Goal: Task Accomplishment & Management: Use online tool/utility

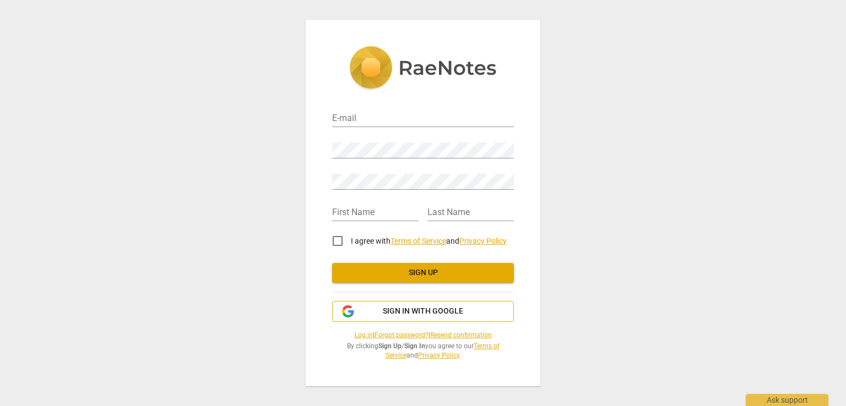
click at [423, 313] on span "Sign in with Google" at bounding box center [423, 311] width 80 height 11
click at [427, 316] on span "Sign in with Google" at bounding box center [423, 311] width 80 height 11
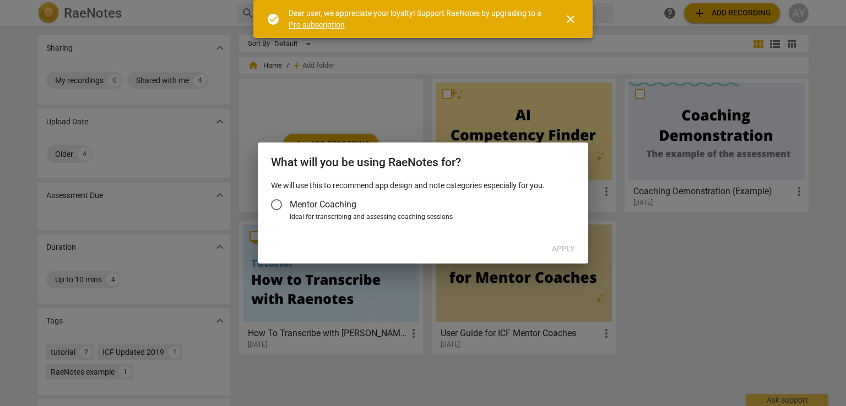
click at [349, 203] on span "Mentor Coaching" at bounding box center [323, 204] width 67 height 13
click at [290, 203] on input "Mentor Coaching" at bounding box center [276, 205] width 26 height 26
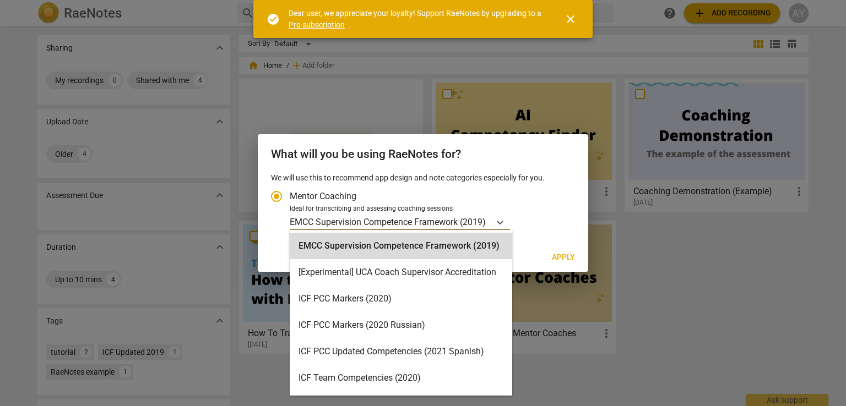
click at [487, 229] on div "EMCC Supervision Competence Framework (2019)" at bounding box center [390, 222] width 200 height 16
click at [0, 0] on input "Ideal for transcribing and assessing coaching sessions 15 results available. Us…" at bounding box center [0, 0] width 0 height 0
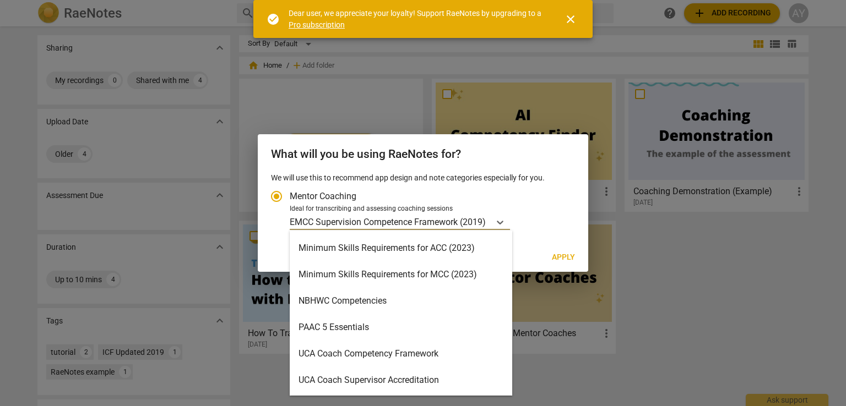
scroll to position [126, 0]
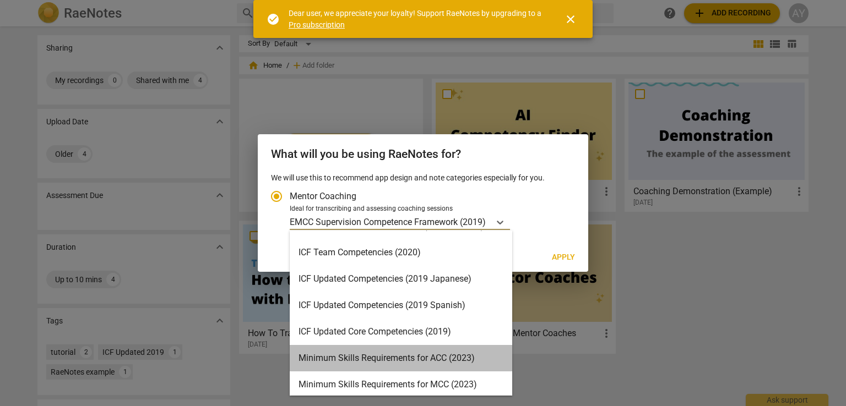
click at [453, 356] on div "Minimum Skills Requirements for ACC (2023)" at bounding box center [401, 358] width 222 height 26
radio input "false"
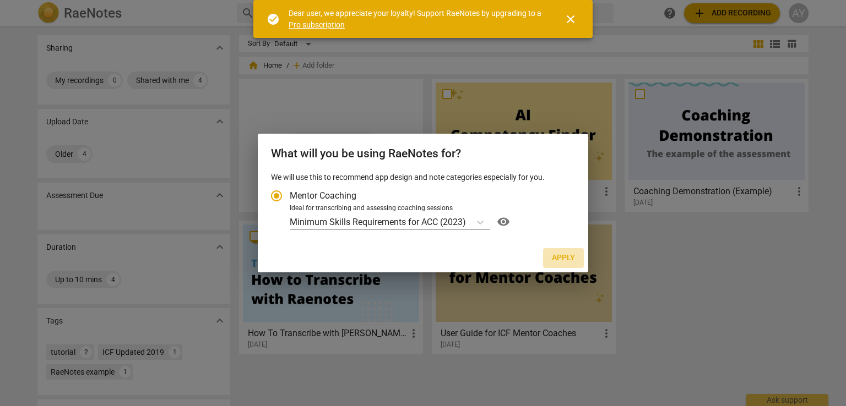
click at [571, 259] on span "Apply" at bounding box center [563, 258] width 23 height 11
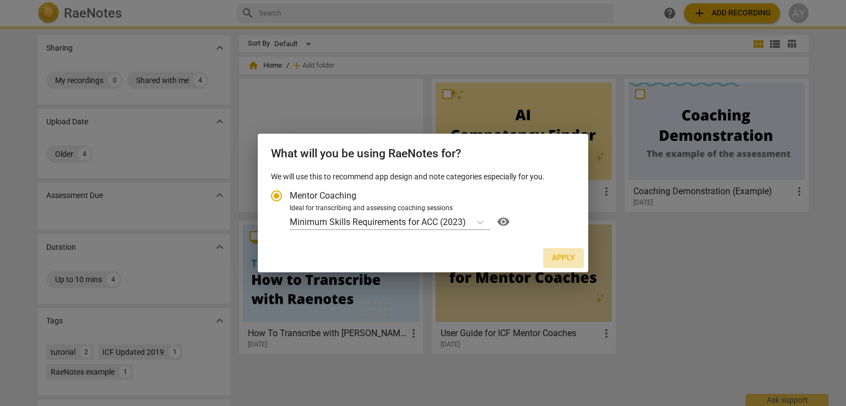
click at [564, 259] on span "Apply" at bounding box center [563, 258] width 23 height 11
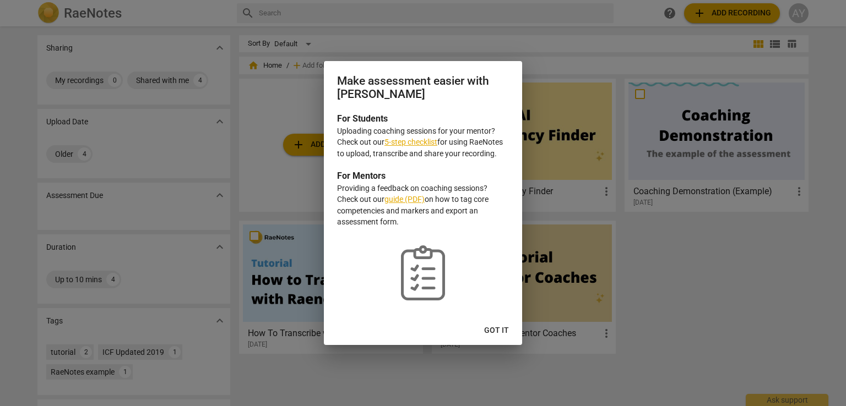
click at [455, 150] on p "Uploading coaching sessions for your mentor? Check out our 5-step checklist for…" at bounding box center [423, 143] width 172 height 34
click at [503, 331] on span "Got it" at bounding box center [496, 330] width 25 height 11
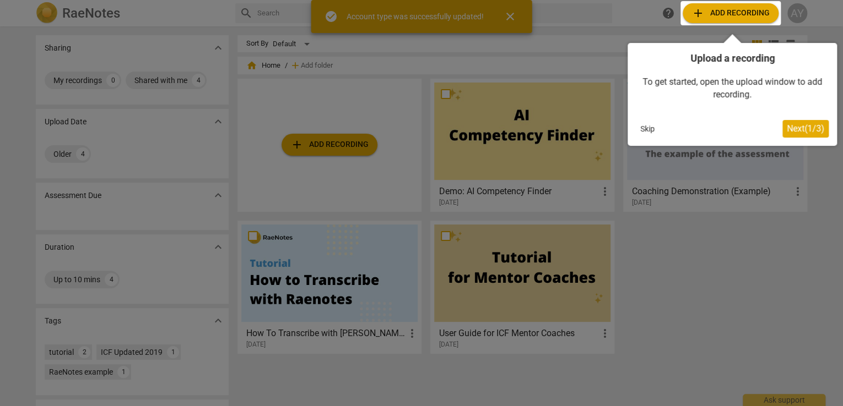
click at [786, 126] on span "Next ( 1 / 3 )" at bounding box center [804, 128] width 37 height 10
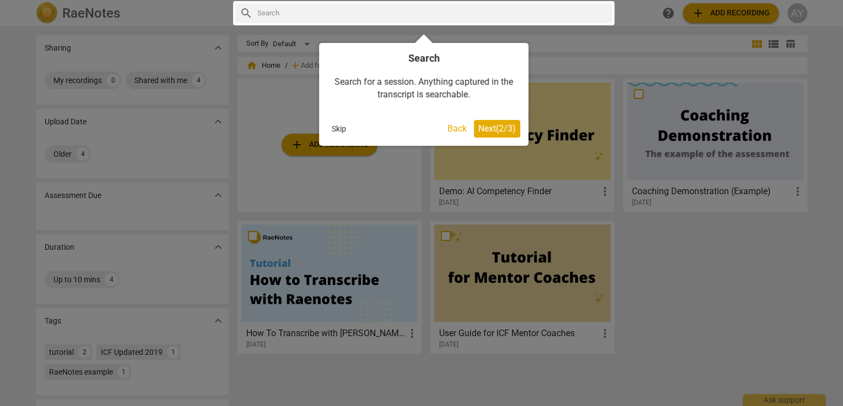
click at [493, 135] on button "Next ( 2 / 3 )" at bounding box center [497, 129] width 46 height 18
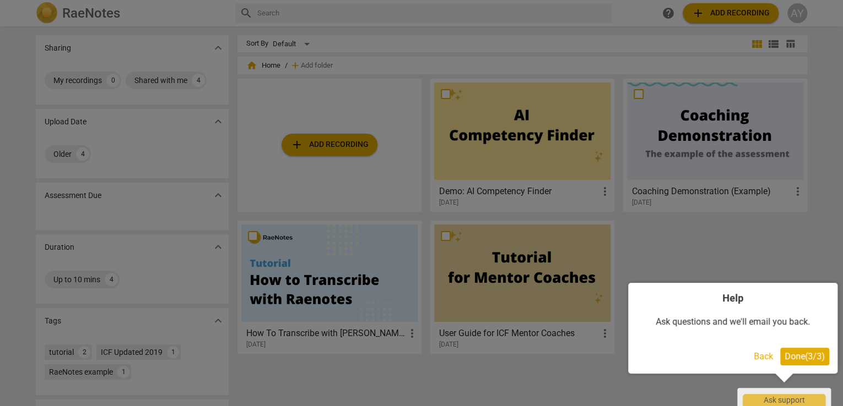
click at [802, 377] on div "Help Ask questions and we'll email you back. Back Done ( 3 / 3 )" at bounding box center [732, 333] width 209 height 100
click at [803, 359] on span "Done ( 3 / 3 )" at bounding box center [804, 356] width 40 height 10
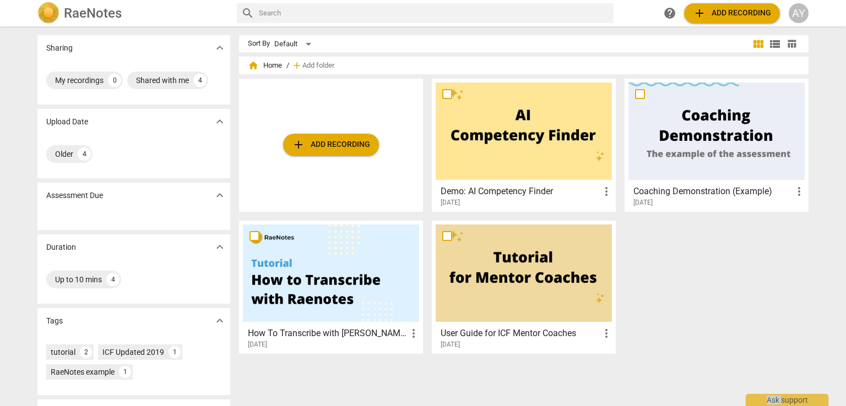
click at [803, 359] on div "add Add recording Demo: AI Competency Finder more_vert 2023-08-18 Coaching Demo…" at bounding box center [528, 221] width 578 height 284
click at [352, 151] on span "add Add recording" at bounding box center [331, 144] width 78 height 13
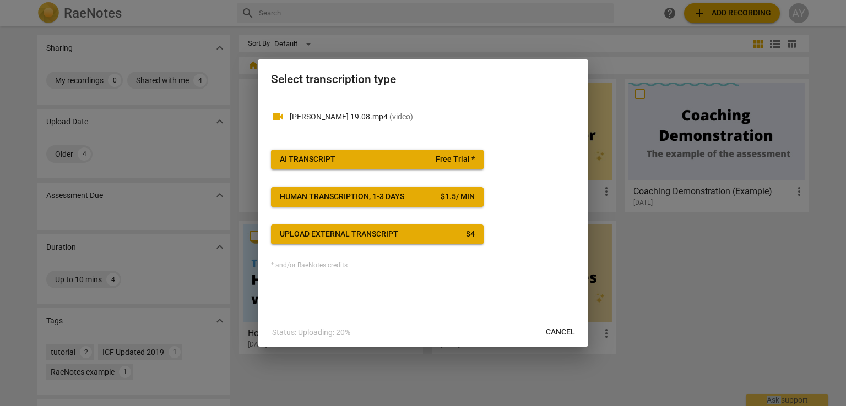
click at [449, 161] on span "Free Trial *" at bounding box center [455, 159] width 39 height 11
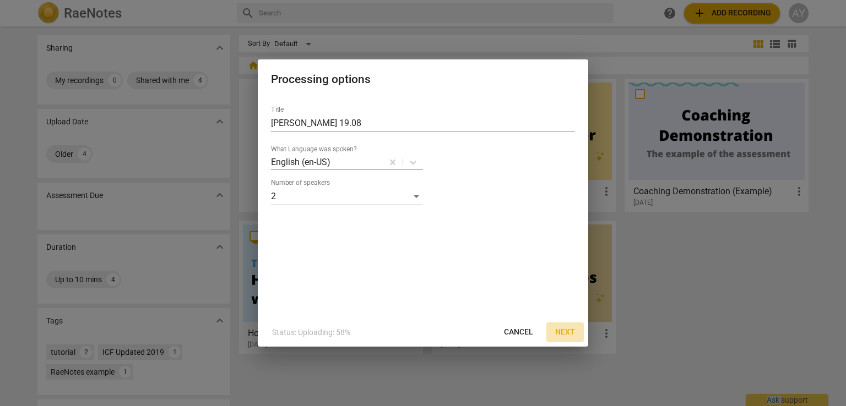
click at [559, 335] on span "Next" at bounding box center [565, 332] width 20 height 11
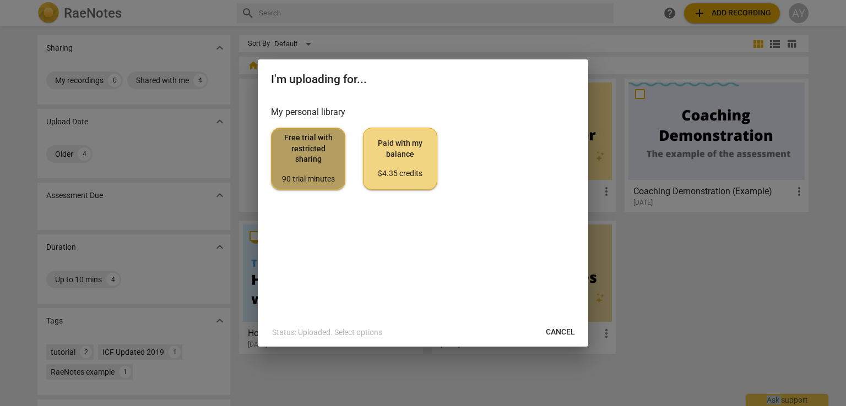
click at [311, 176] on div "90 trial minutes" at bounding box center [308, 179] width 56 height 11
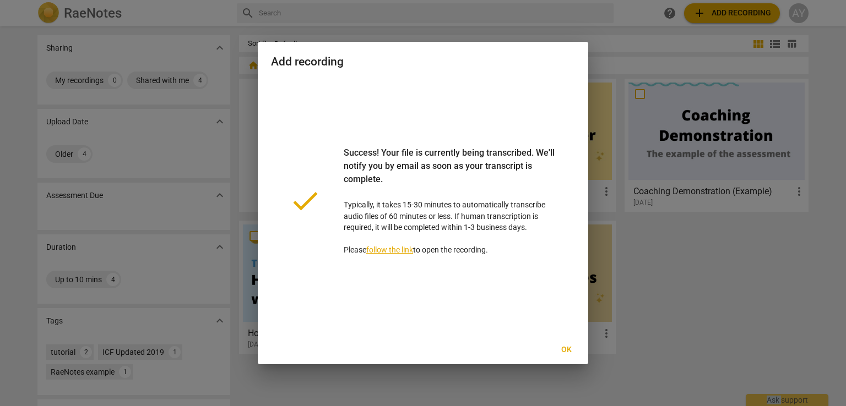
click at [560, 344] on button "Ok" at bounding box center [566, 350] width 35 height 20
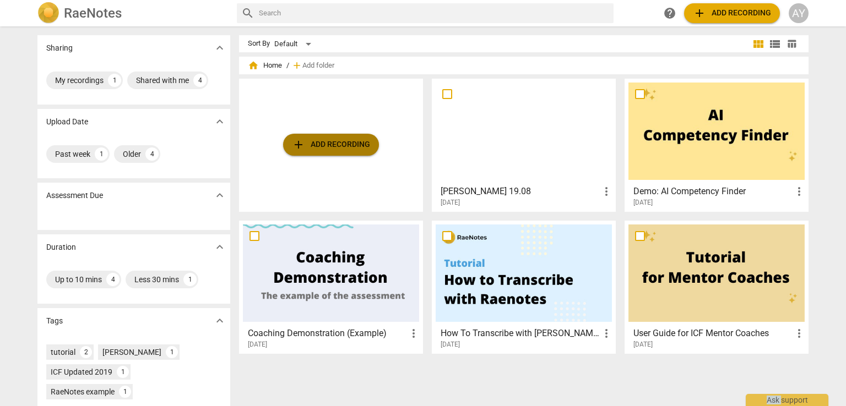
click at [371, 150] on button "add Add recording" at bounding box center [331, 145] width 96 height 22
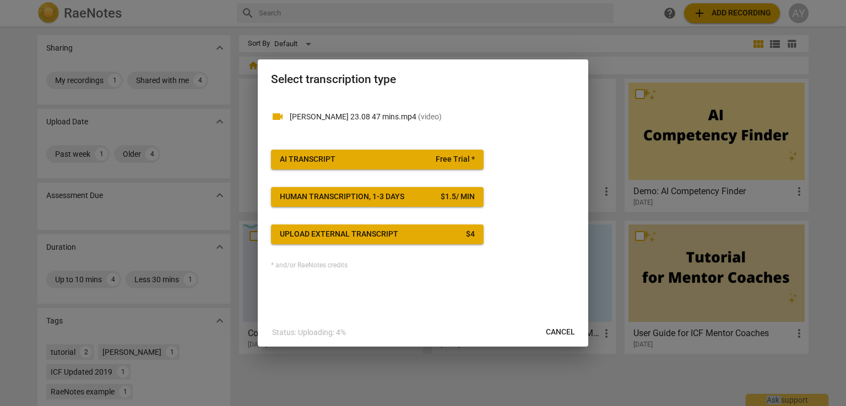
click at [430, 158] on span "AI Transcript Free Trial *" at bounding box center [377, 159] width 195 height 11
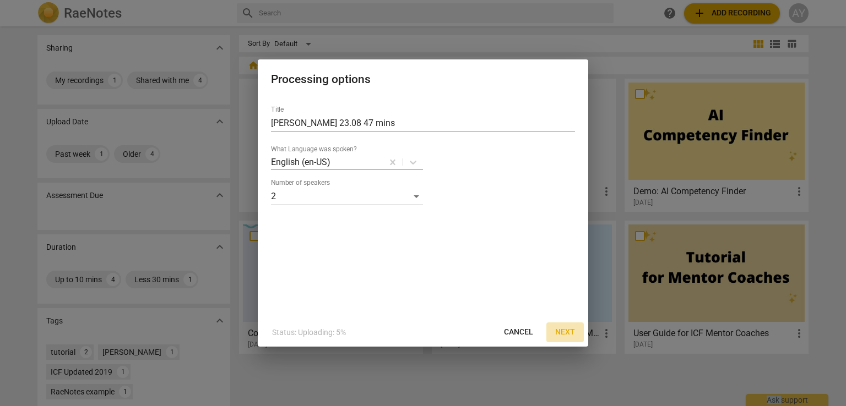
click at [558, 331] on span "Next" at bounding box center [565, 332] width 20 height 11
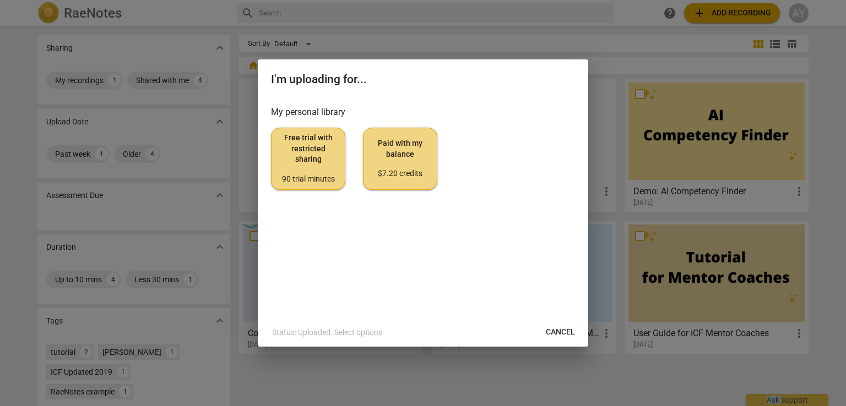
click at [304, 166] on span "Free trial with restricted sharing 90 trial minutes" at bounding box center [308, 159] width 56 height 52
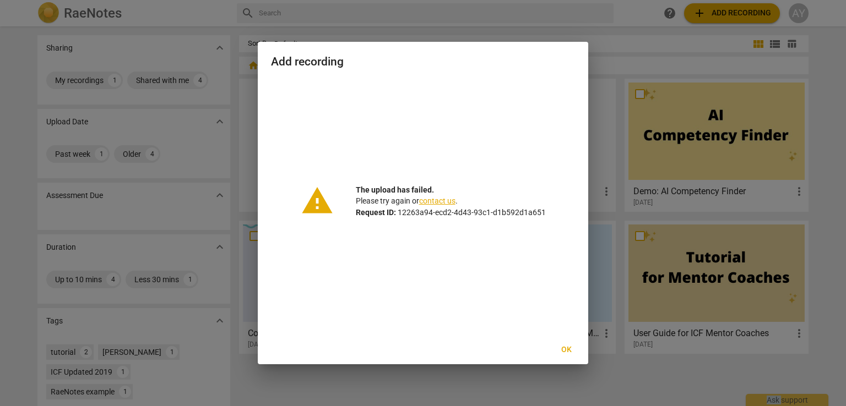
click at [448, 246] on div "warning The upload has failed. Please try again or contact us . Request ID: 122…" at bounding box center [423, 200] width 304 height 243
drag, startPoint x: 448, startPoint y: 246, endPoint x: 551, endPoint y: 276, distance: 107.9
click at [450, 247] on div "warning The upload has failed. Please try again or contact us . Request ID: 122…" at bounding box center [423, 200] width 304 height 243
click at [571, 346] on span "Ok" at bounding box center [566, 350] width 18 height 11
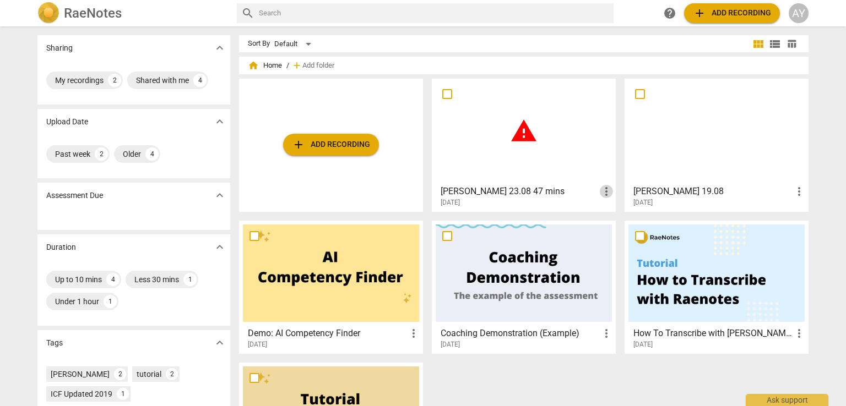
click at [606, 196] on span "more_vert" at bounding box center [606, 191] width 13 height 13
click at [615, 228] on li "Delete" at bounding box center [619, 218] width 42 height 26
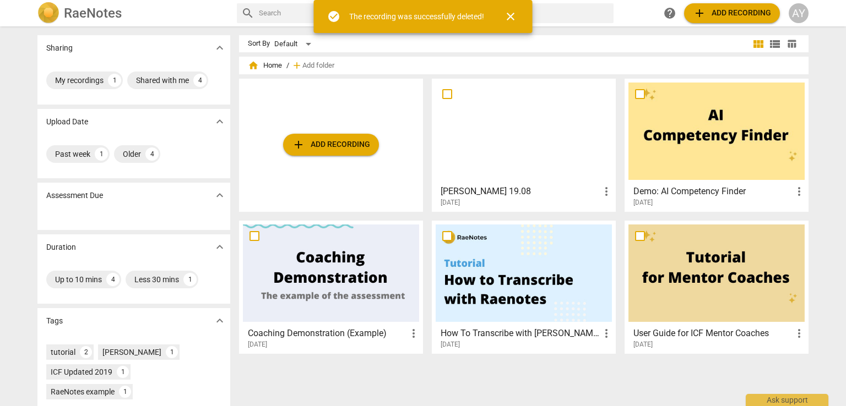
click at [562, 193] on h3 "Christine 19.08" at bounding box center [520, 191] width 159 height 13
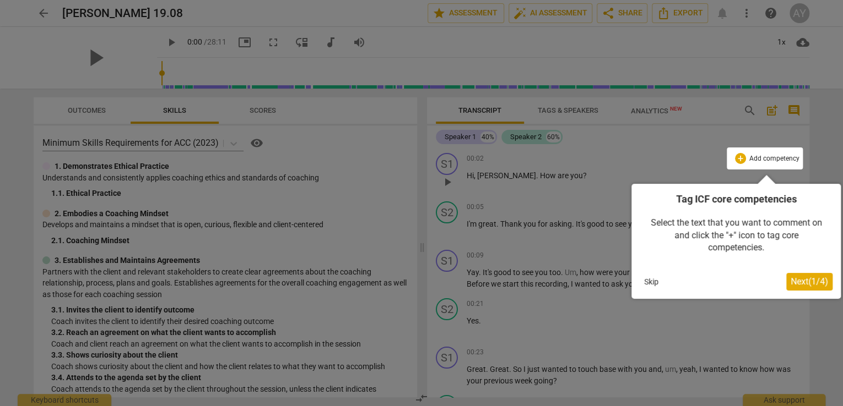
click at [807, 285] on span "Next ( 1 / 4 )" at bounding box center [808, 281] width 37 height 10
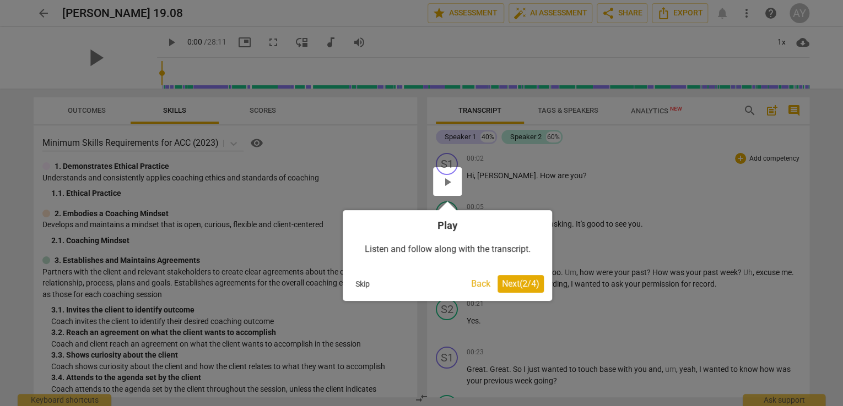
click at [509, 285] on span "Next ( 2 / 4 )" at bounding box center [520, 284] width 37 height 10
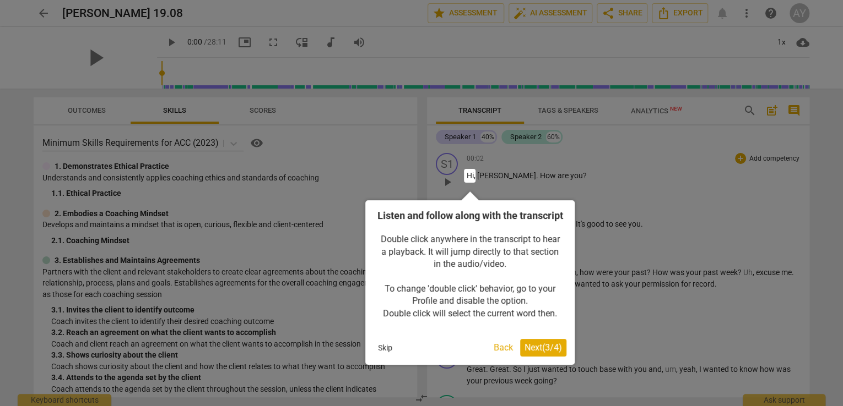
click at [544, 353] on span "Next ( 3 / 4 )" at bounding box center [542, 348] width 37 height 10
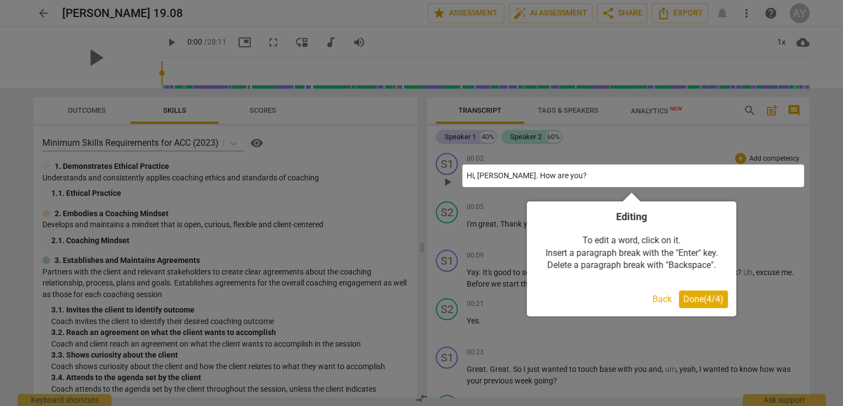
click at [544, 366] on div at bounding box center [421, 203] width 843 height 406
click at [715, 304] on span "Done ( 4 / 4 )" at bounding box center [703, 299] width 40 height 10
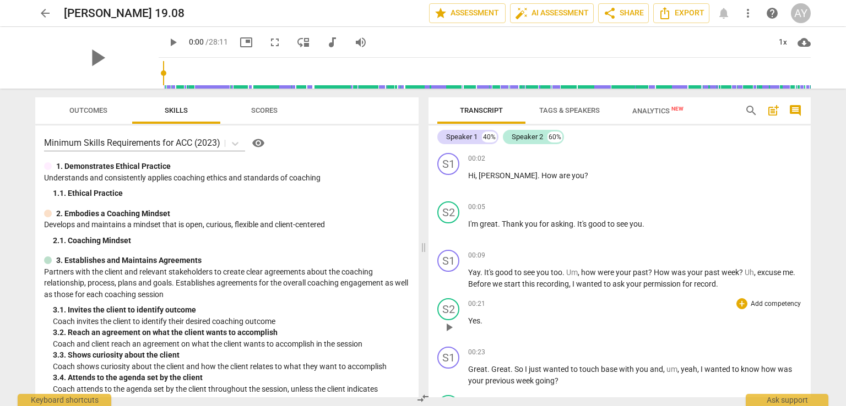
click at [715, 304] on div "00:21 + Add competency keyboard_arrow_right" at bounding box center [635, 303] width 334 height 11
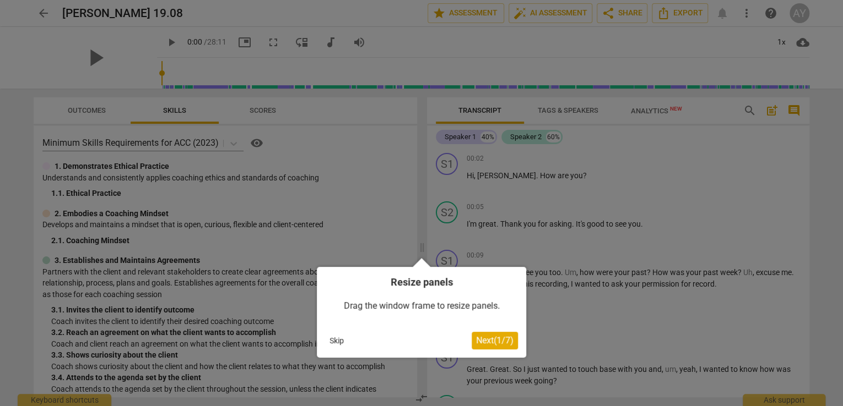
click at [510, 342] on span "Next ( 1 / 7 )" at bounding box center [494, 340] width 37 height 10
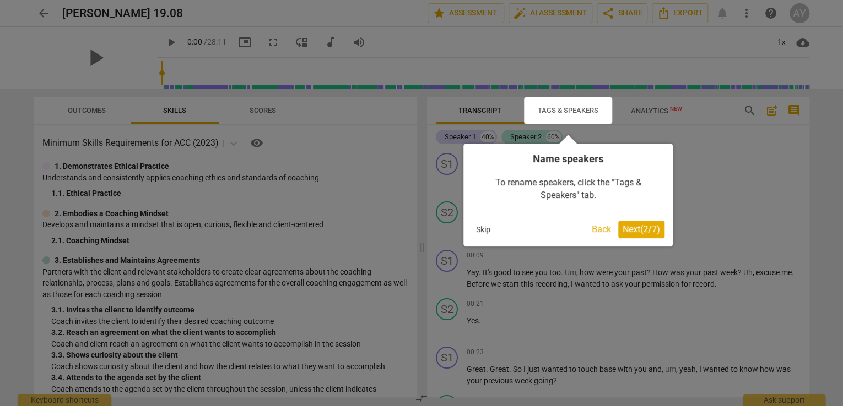
click at [648, 225] on span "Next ( 2 / 7 )" at bounding box center [640, 229] width 37 height 10
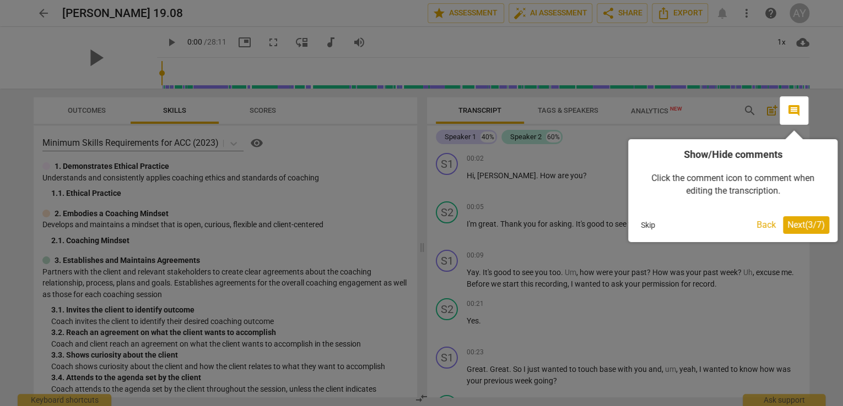
click at [783, 221] on button "Next ( 3 / 7 )" at bounding box center [806, 225] width 46 height 18
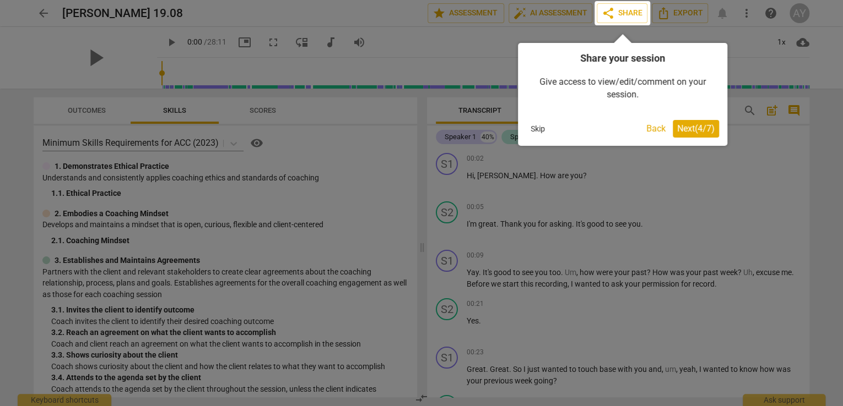
click at [720, 133] on div "Share your session Give access to view/edit/comment on your session. Skip Back …" at bounding box center [622, 94] width 209 height 103
click at [709, 133] on span "Next ( 4 / 7 )" at bounding box center [695, 128] width 37 height 10
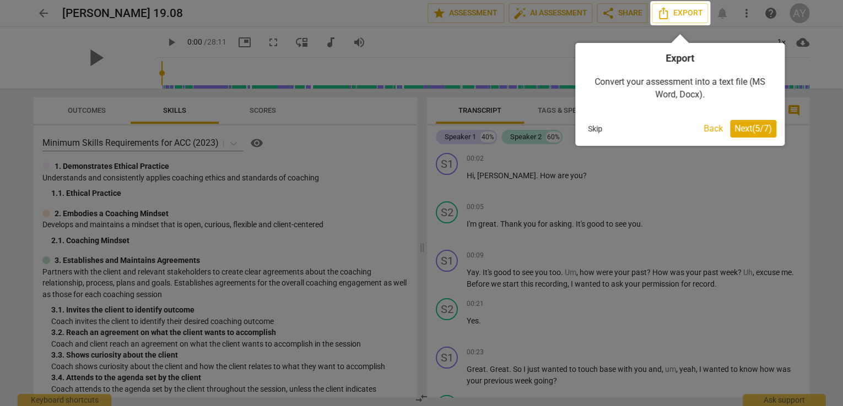
click at [743, 130] on span "Next ( 5 / 7 )" at bounding box center [752, 128] width 37 height 10
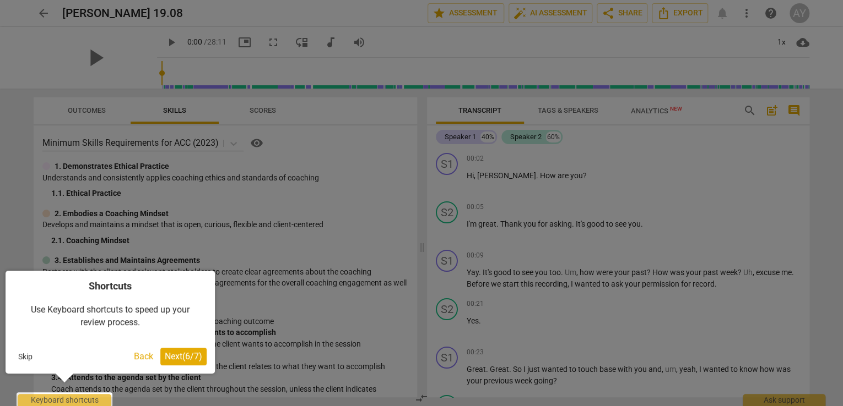
click at [743, 130] on div at bounding box center [421, 203] width 843 height 406
click at [194, 356] on span "Next ( 6 / 7 )" at bounding box center [183, 356] width 37 height 10
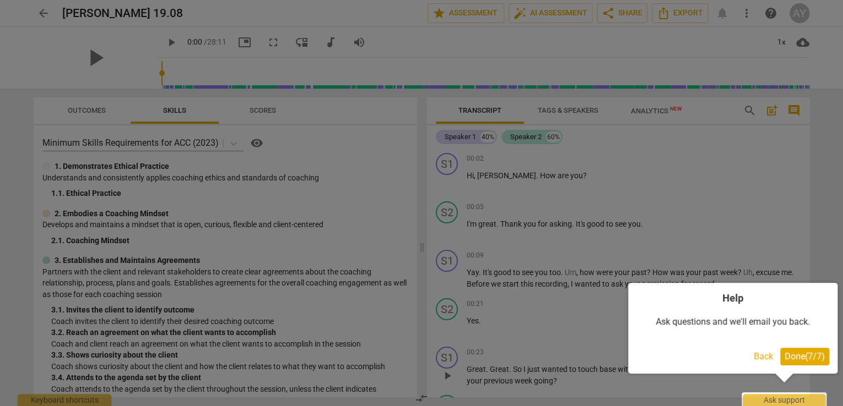
click at [805, 360] on span "Done ( 7 / 7 )" at bounding box center [804, 356] width 40 height 10
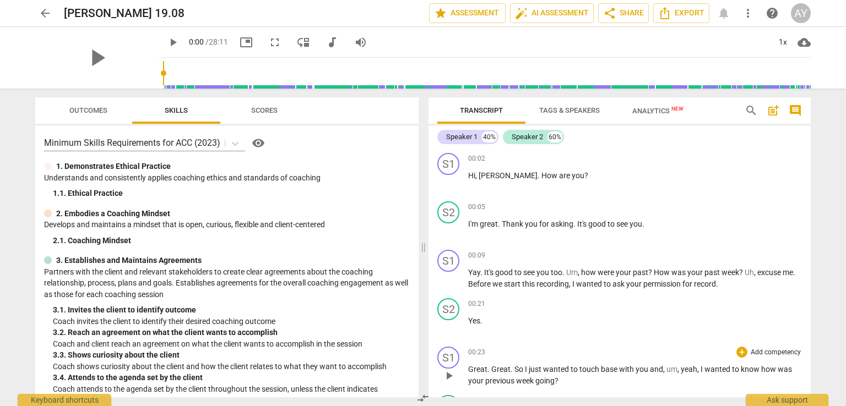
click at [806, 360] on div "S1 play_arrow pause 00:23 + Add competency keyboard_arrow_right Great . Great .…" at bounding box center [619, 367] width 382 height 48
click at [643, 274] on span "past" at bounding box center [640, 272] width 15 height 9
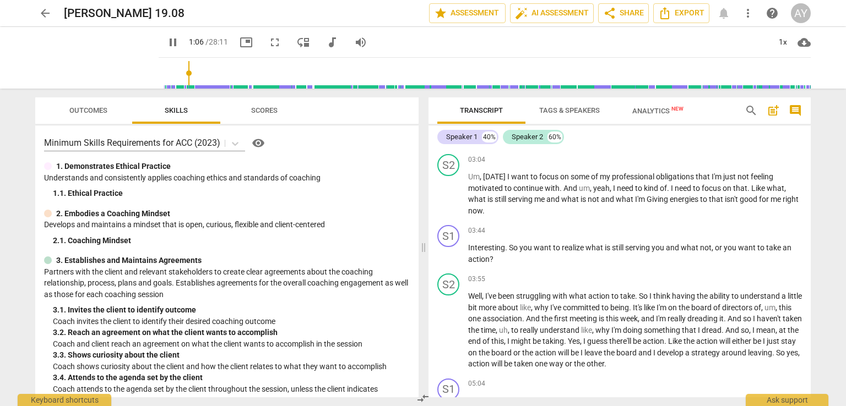
scroll to position [419, 0]
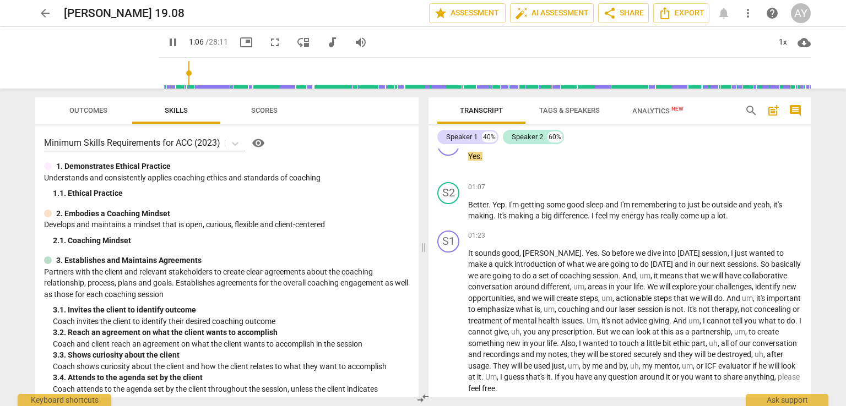
drag, startPoint x: 155, startPoint y: 40, endPoint x: 398, endPoint y: 187, distance: 284.1
click at [398, 187] on div "1. Demonstrates Ethical Practice Understands and consistently applies coaching …" at bounding box center [227, 180] width 366 height 39
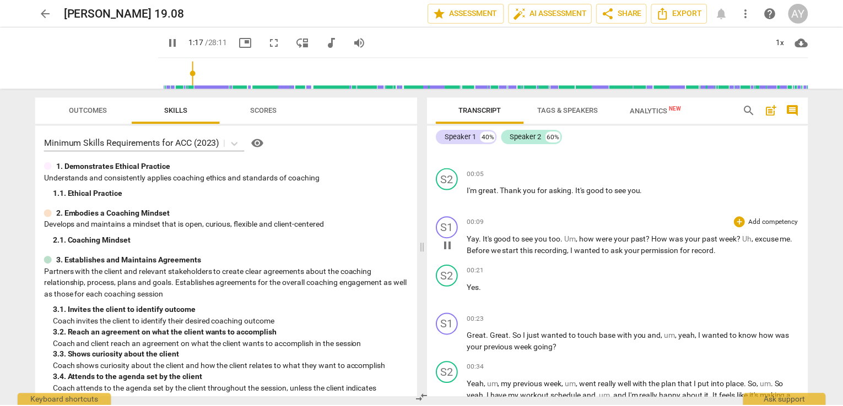
scroll to position [0, 0]
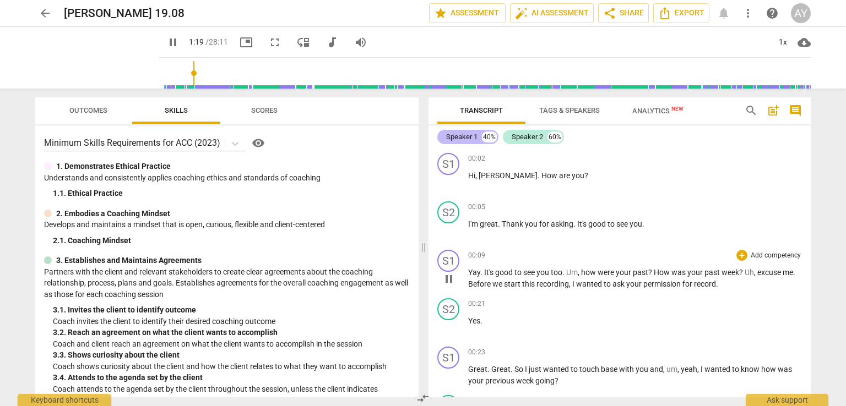
click at [458, 135] on div "Speaker 1" at bounding box center [461, 137] width 31 height 11
click at [488, 139] on div "40%" at bounding box center [489, 137] width 15 height 11
click at [564, 115] on span "Tags & Speakers" at bounding box center [569, 111] width 87 height 15
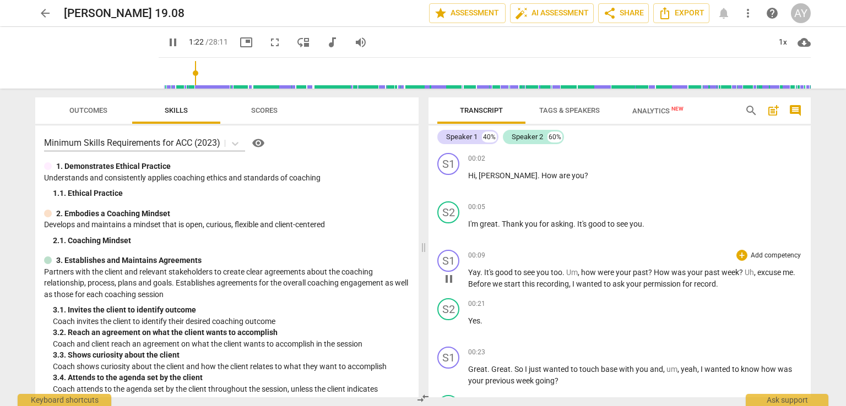
click at [564, 115] on span "Tags & Speakers" at bounding box center [569, 111] width 87 height 15
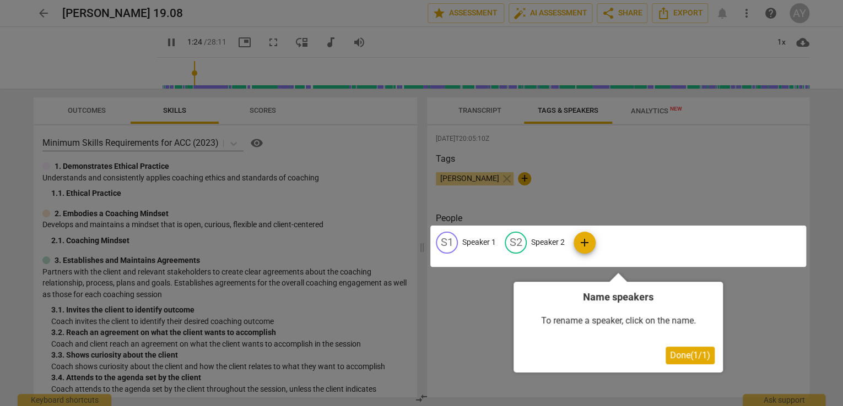
drag, startPoint x: 655, startPoint y: 156, endPoint x: 660, endPoint y: 224, distance: 67.9
click at [655, 158] on div at bounding box center [421, 203] width 843 height 406
click at [705, 364] on div "Name speakers To rename a speaker, click on the name. Done ( 1 / 1 )" at bounding box center [617, 327] width 209 height 91
click at [705, 363] on div "Name speakers To rename a speaker, click on the name. Done ( 1 / 1 )" at bounding box center [617, 327] width 209 height 91
drag, startPoint x: 702, startPoint y: 355, endPoint x: 701, endPoint y: 337, distance: 17.7
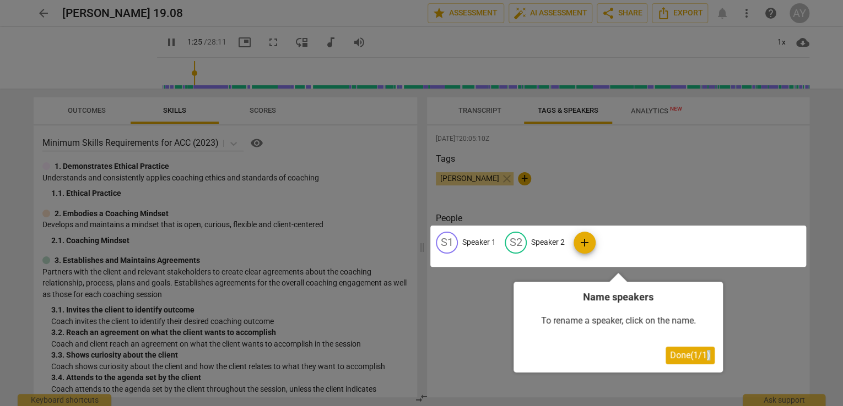
click at [701, 355] on span "Done ( 1 / 1 )" at bounding box center [690, 355] width 40 height 10
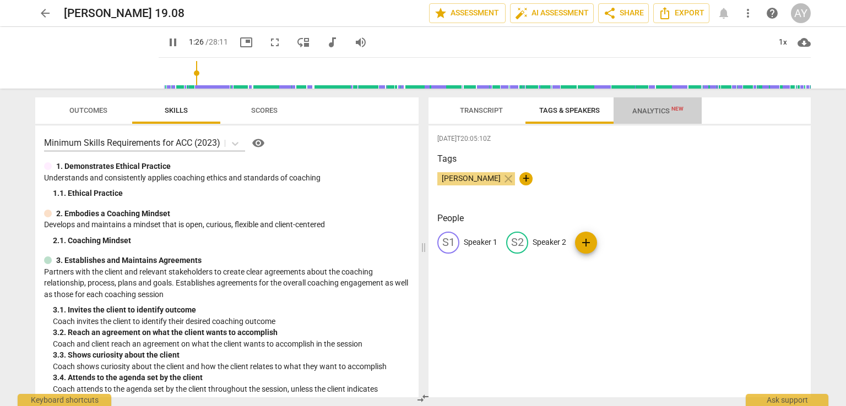
click at [655, 121] on button "Analytics New" at bounding box center [657, 110] width 88 height 26
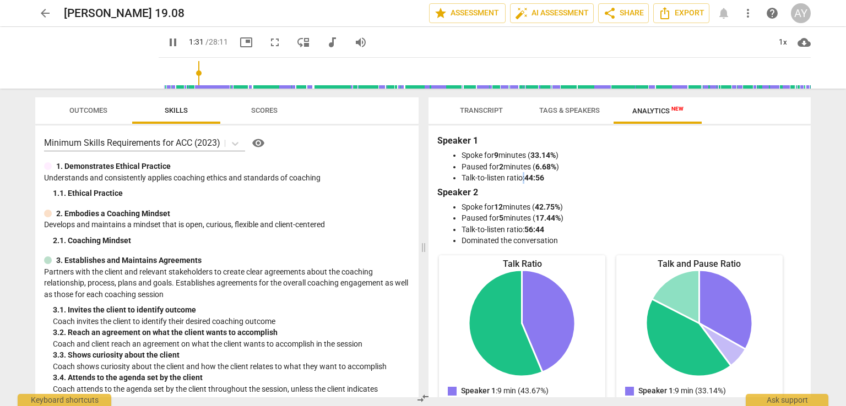
drag, startPoint x: 536, startPoint y: 164, endPoint x: 524, endPoint y: 176, distance: 17.1
click at [524, 176] on li "Talk-to-listen ratio: 44:56" at bounding box center [630, 178] width 338 height 12
click at [560, 113] on span "Tags & Speakers" at bounding box center [569, 110] width 61 height 8
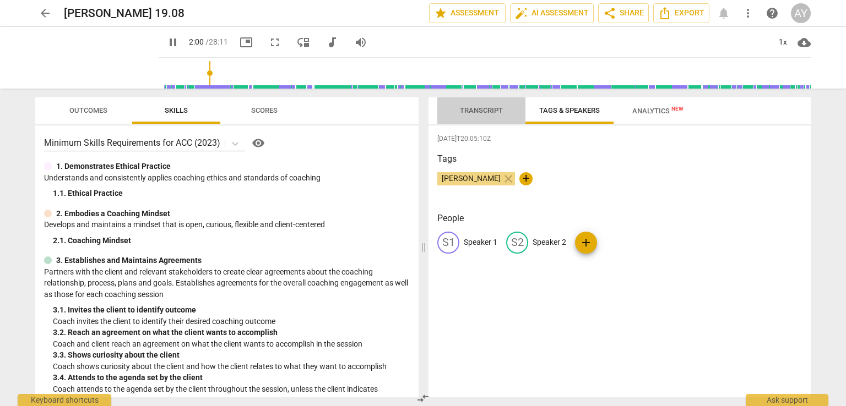
drag, startPoint x: 486, startPoint y: 111, endPoint x: 567, endPoint y: 113, distance: 80.5
click at [486, 110] on span "Transcript" at bounding box center [481, 110] width 43 height 8
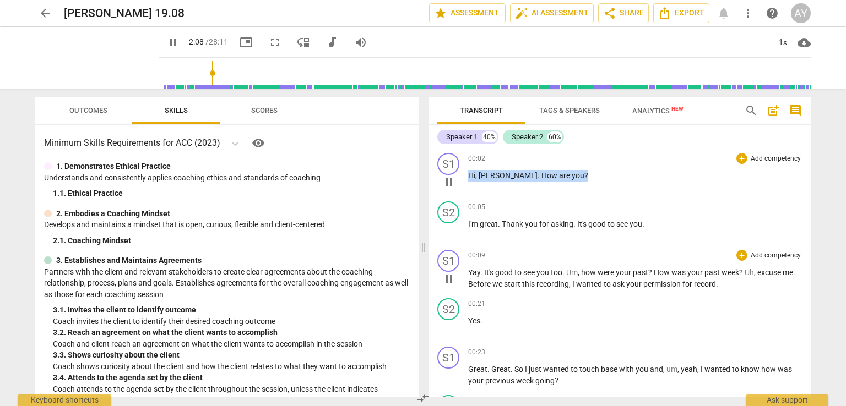
drag, startPoint x: 470, startPoint y: 175, endPoint x: 616, endPoint y: 177, distance: 146.0
click at [630, 181] on div "00:02 + Add competency keyboard_arrow_right Hi , Christine . How are you ?" at bounding box center [635, 173] width 334 height 40
click at [773, 113] on span "post_add" at bounding box center [773, 110] width 13 height 13
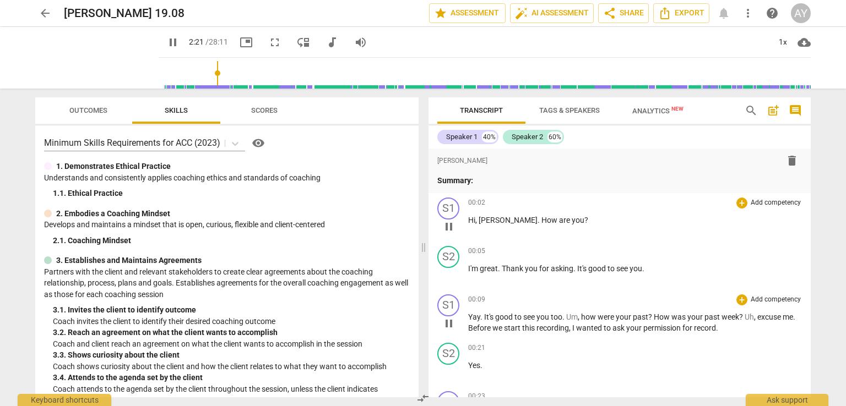
drag, startPoint x: 466, startPoint y: 222, endPoint x: 530, endPoint y: 240, distance: 66.4
click at [533, 242] on div "format_bold format_list_bulleted Alexandra Yilmaz delete Summary: S1 play_arrow…" at bounding box center [619, 273] width 382 height 249
click at [467, 216] on div "S1 play_arrow pause" at bounding box center [452, 218] width 31 height 40
click at [470, 216] on span "Hi" at bounding box center [471, 220] width 7 height 9
click at [446, 226] on span "pause" at bounding box center [448, 226] width 13 height 13
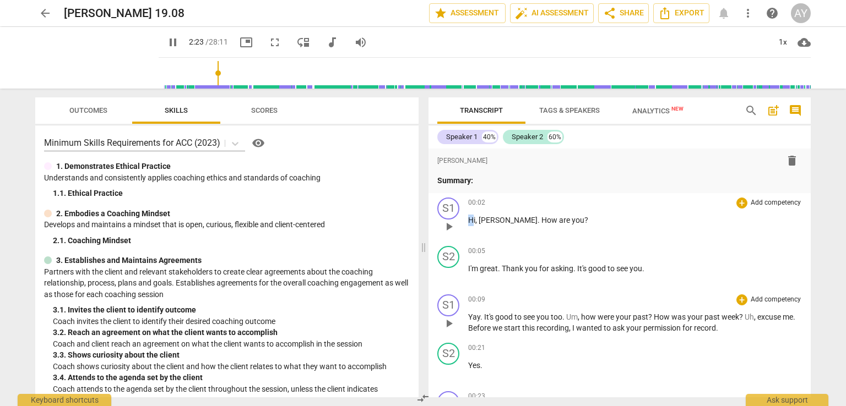
type input "143"
drag, startPoint x: 475, startPoint y: 219, endPoint x: 592, endPoint y: 296, distance: 140.4
drag, startPoint x: 584, startPoint y: 269, endPoint x: 658, endPoint y: 351, distance: 109.6
click at [654, 359] on div "format_bold format_list_bulleted Alexandra Yilmaz delete Summary: S1 play_arrow…" at bounding box center [619, 273] width 382 height 249
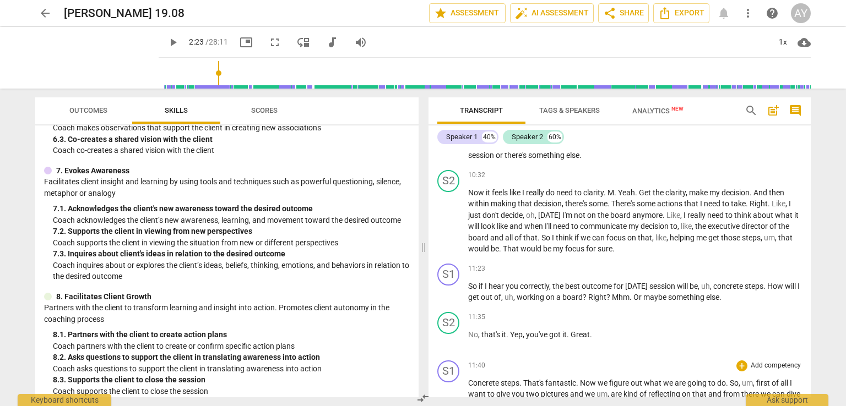
scroll to position [2243, 0]
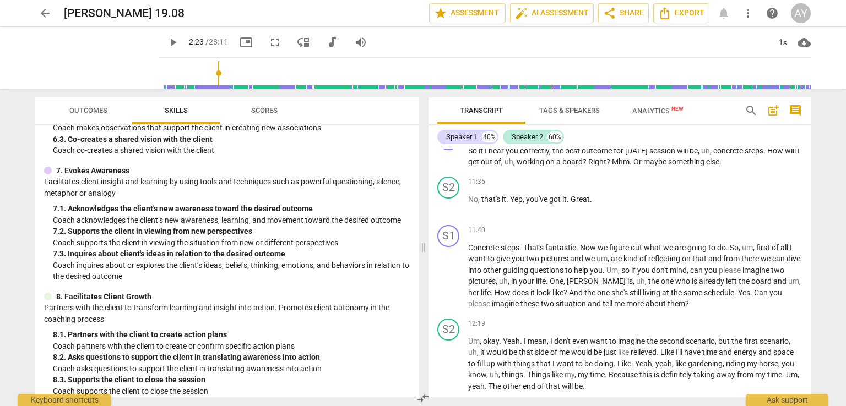
drag, startPoint x: 803, startPoint y: 259, endPoint x: 821, endPoint y: 302, distance: 45.9
click at [821, 302] on div "arrow_back Christine 19.08 edit star Assessment auto_fix_high AI Assessment sha…" at bounding box center [423, 203] width 846 height 406
drag, startPoint x: 824, startPoint y: 311, endPoint x: 827, endPoint y: 334, distance: 23.3
click at [827, 334] on div "arrow_back Christine 19.08 edit star Assessment auto_fix_high AI Assessment sha…" at bounding box center [423, 203] width 846 height 406
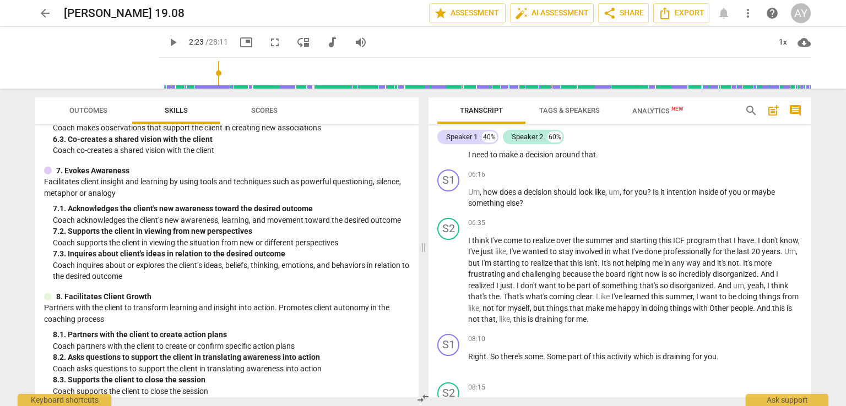
scroll to position [0, 0]
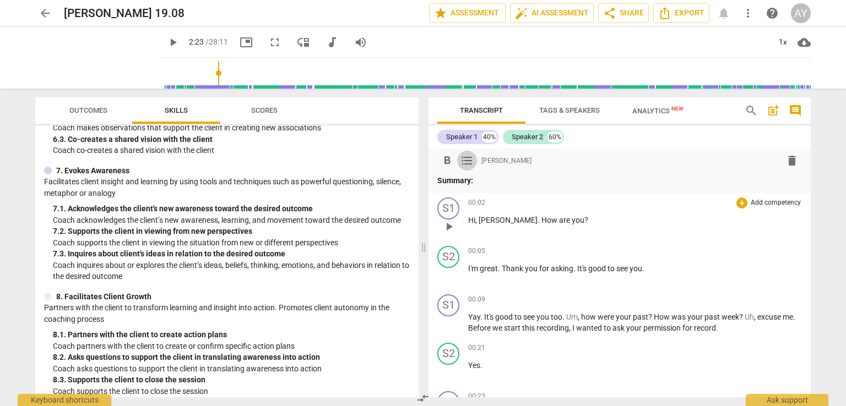
click at [464, 161] on span "format_list_bulleted" at bounding box center [466, 160] width 13 height 13
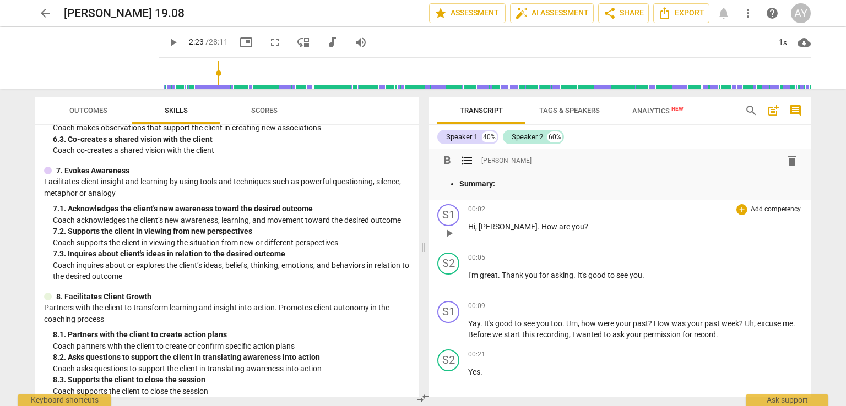
click at [464, 161] on span "format_list_bulleted" at bounding box center [466, 160] width 13 height 13
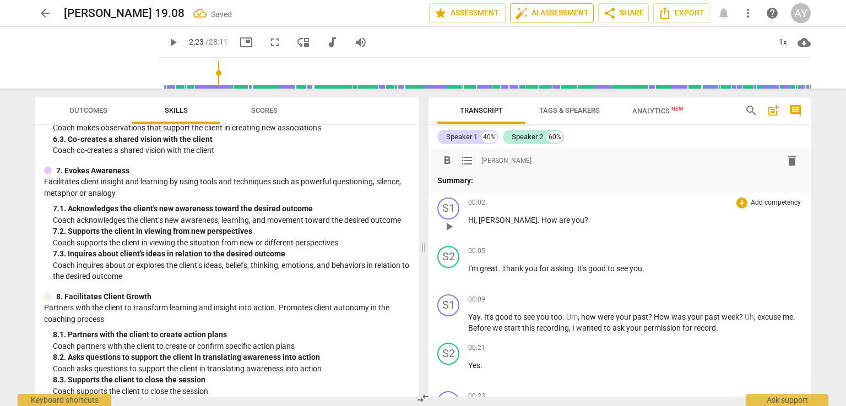
click at [560, 14] on span "auto_fix_high AI Assessment" at bounding box center [552, 13] width 74 height 13
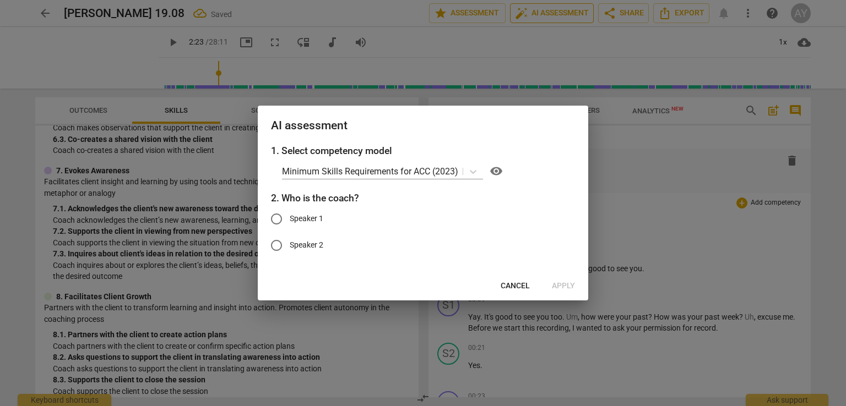
click at [560, 14] on div at bounding box center [423, 203] width 846 height 406
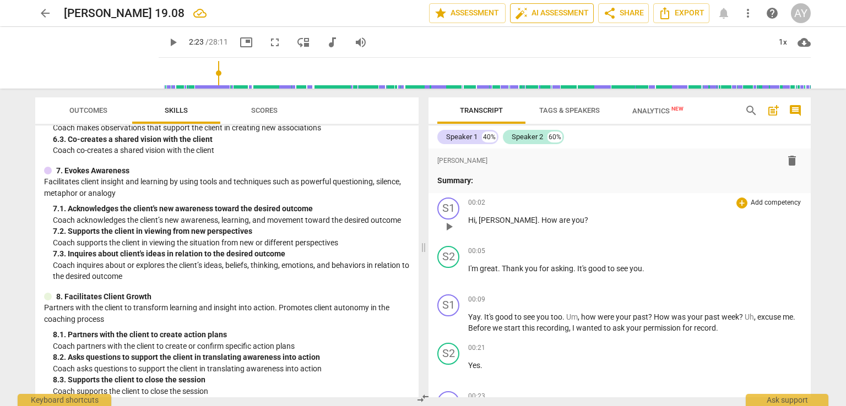
click at [539, 9] on span "auto_fix_high AI Assessment" at bounding box center [552, 13] width 74 height 13
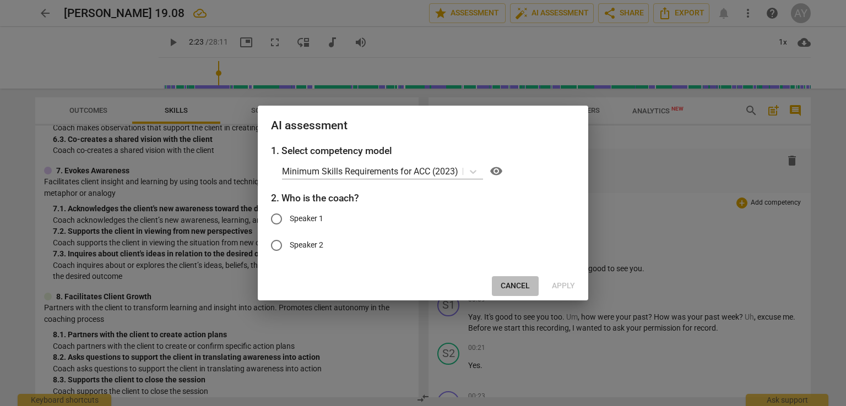
click at [519, 282] on span "Cancel" at bounding box center [515, 286] width 29 height 11
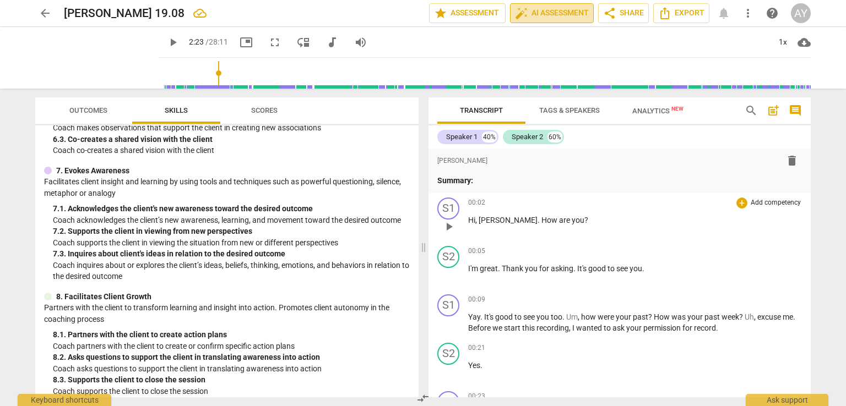
click at [531, 14] on span "auto_fix_high AI Assessment" at bounding box center [552, 13] width 74 height 13
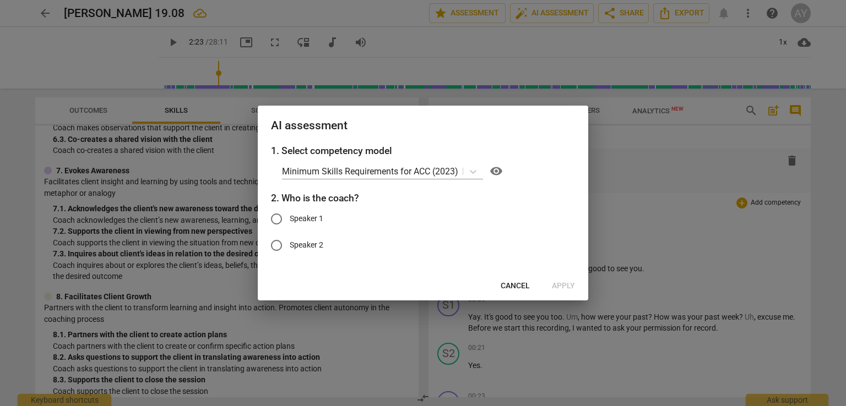
click at [303, 221] on span "Speaker 1" at bounding box center [307, 219] width 34 height 12
click at [290, 221] on input "Speaker 1" at bounding box center [276, 219] width 26 height 26
radio input "true"
click at [568, 287] on span "Apply" at bounding box center [563, 286] width 23 height 11
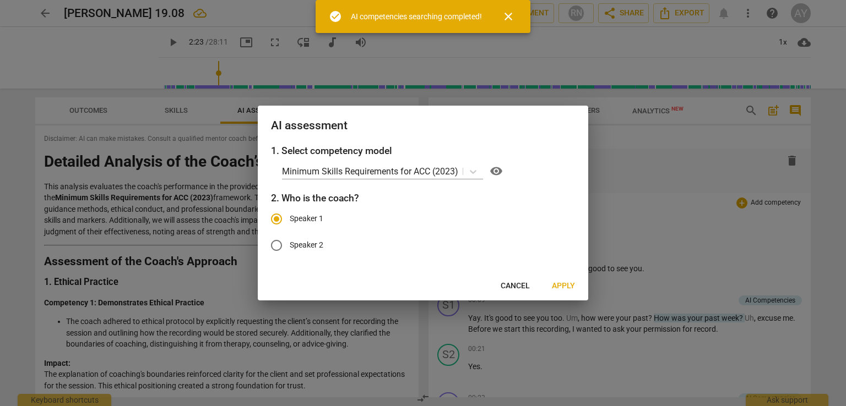
type input "143"
click at [520, 289] on span "Cancel" at bounding box center [515, 286] width 29 height 11
click at [519, 282] on span "Cancel" at bounding box center [515, 286] width 29 height 11
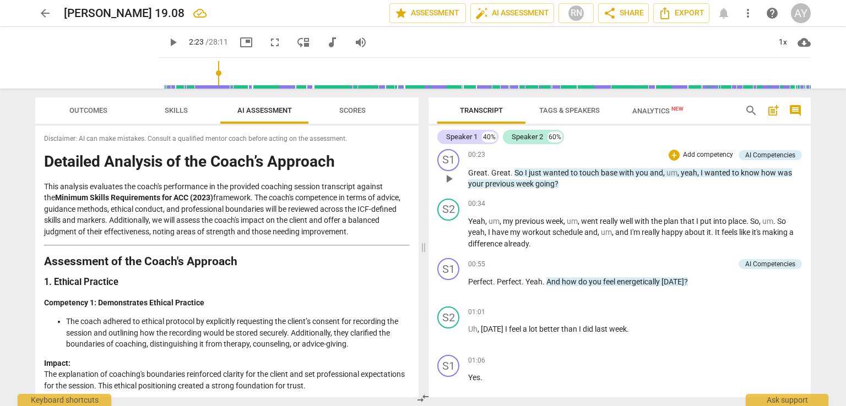
scroll to position [275, 0]
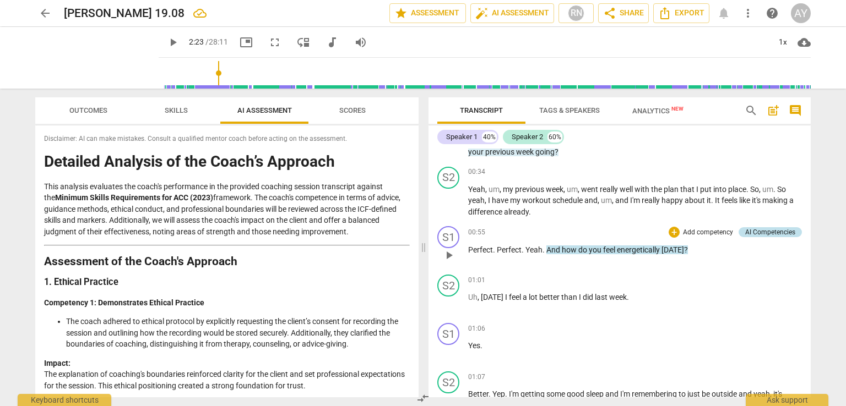
click at [765, 235] on div "AI Competencies" at bounding box center [770, 232] width 50 height 10
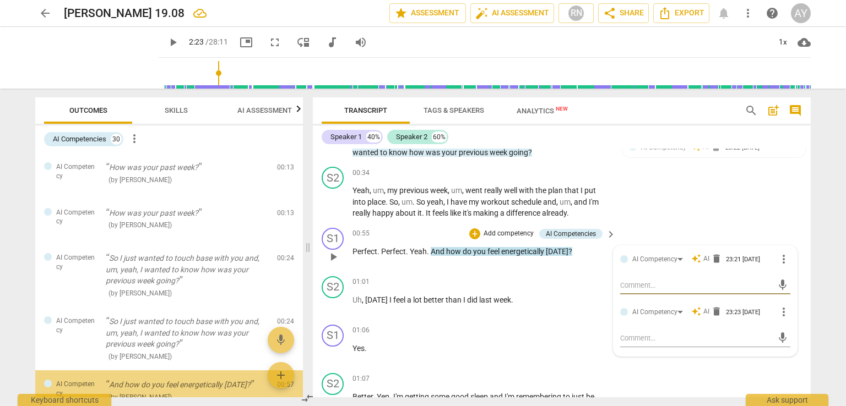
scroll to position [141, 0]
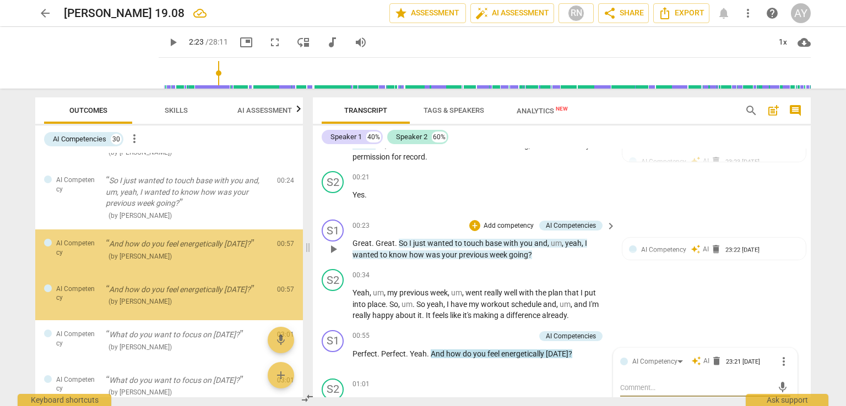
click at [765, 230] on div "S1 play_arrow pause 00:23 + Add competency AI Competencies keyboard_arrow_right…" at bounding box center [562, 240] width 498 height 50
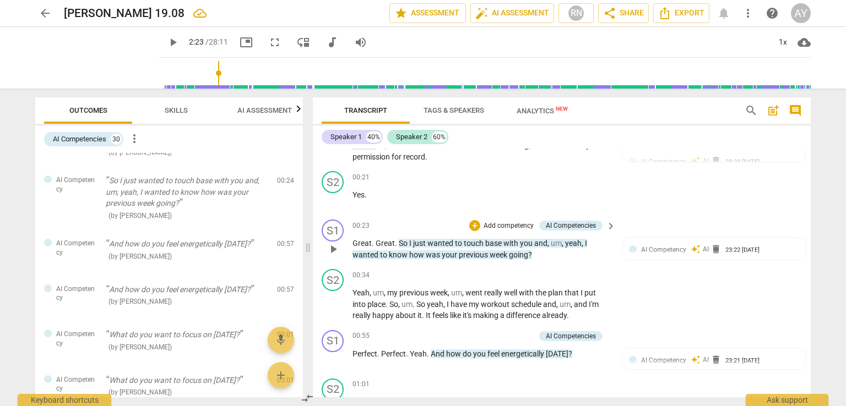
click at [524, 246] on span "you" at bounding box center [527, 243] width 14 height 9
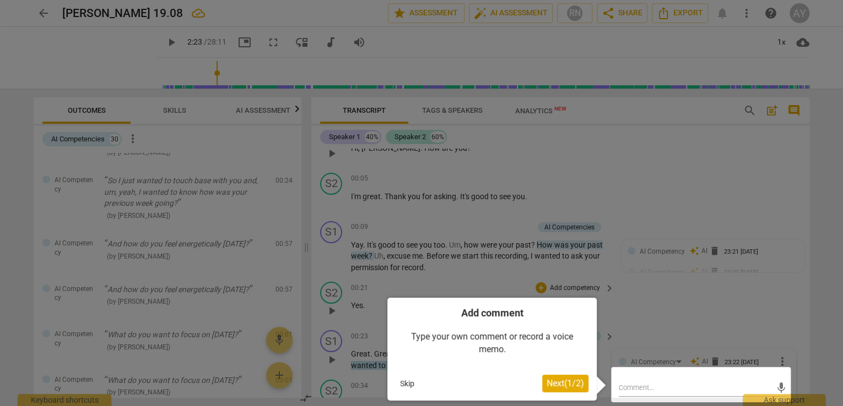
scroll to position [0, 0]
drag, startPoint x: 724, startPoint y: 318, endPoint x: 708, endPoint y: 324, distance: 17.1
click at [725, 319] on div at bounding box center [421, 203] width 843 height 406
click at [552, 388] on span "Next ( 1 / 2 )" at bounding box center [564, 383] width 37 height 10
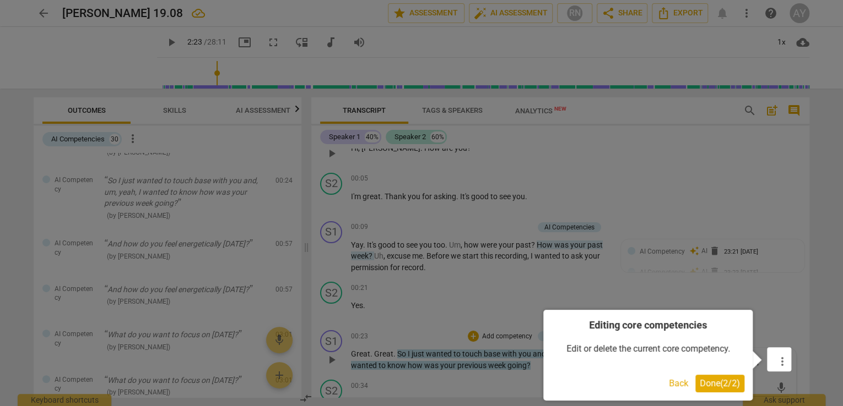
drag, startPoint x: 552, startPoint y: 388, endPoint x: 569, endPoint y: 376, distance: 20.9
click at [569, 376] on div "Back Done ( 2 / 2 )" at bounding box center [647, 384] width 193 height 18
click at [709, 382] on span "Done ( 2 / 2 )" at bounding box center [719, 383] width 40 height 10
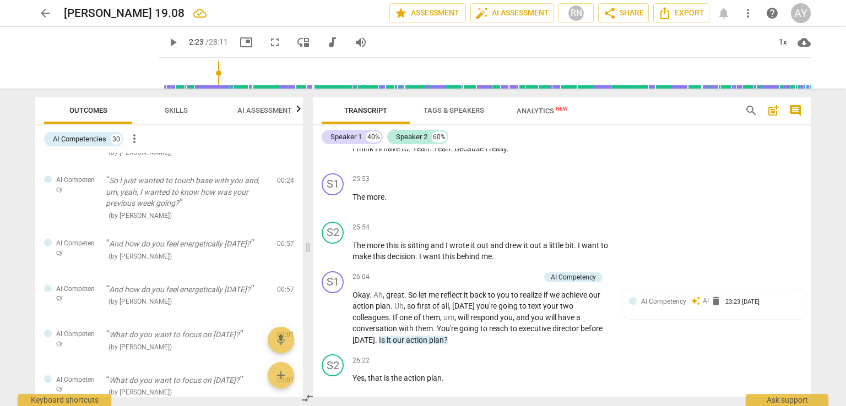
scroll to position [6131, 0]
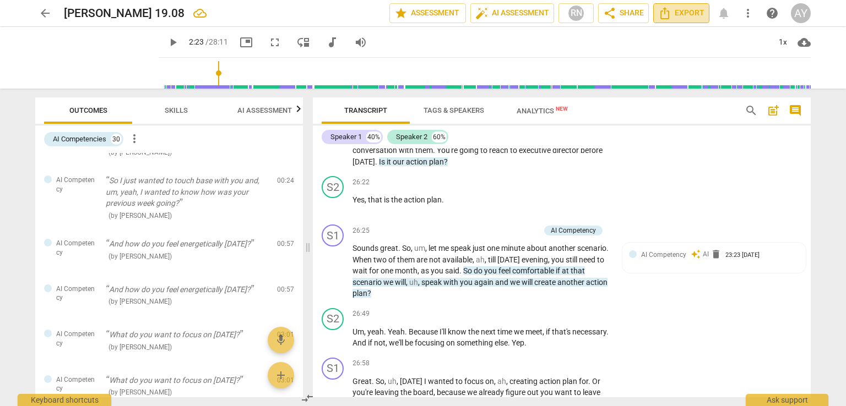
click at [689, 15] on span "Export" at bounding box center [681, 13] width 46 height 13
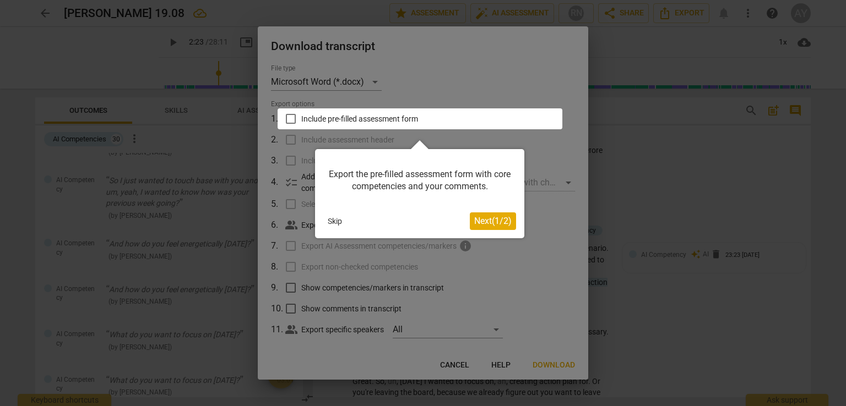
click at [502, 224] on span "Next ( 1 / 2 )" at bounding box center [492, 221] width 37 height 10
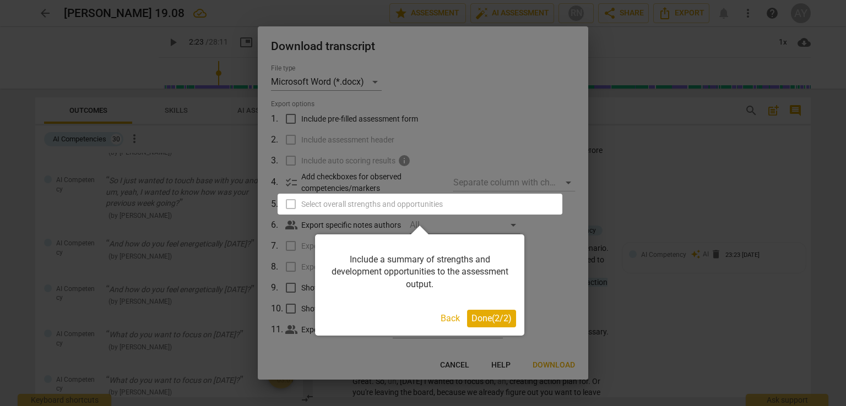
click at [495, 317] on span "Done ( 2 / 2 )" at bounding box center [491, 318] width 40 height 10
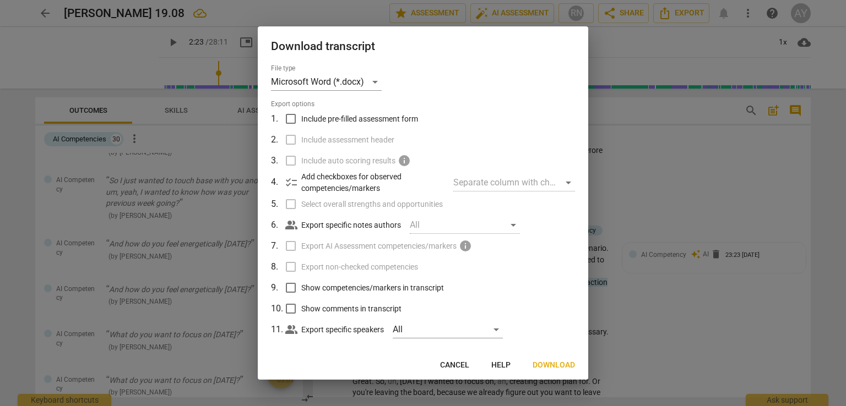
scroll to position [11, 0]
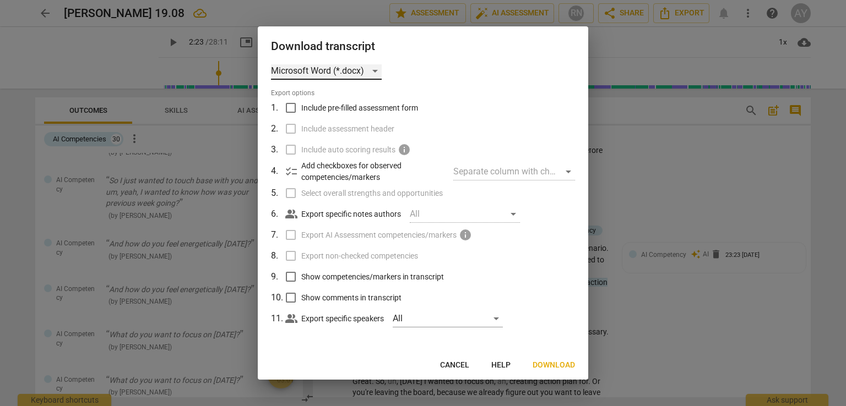
click at [366, 71] on div "Microsoft Word (*.docx)" at bounding box center [326, 71] width 111 height 18
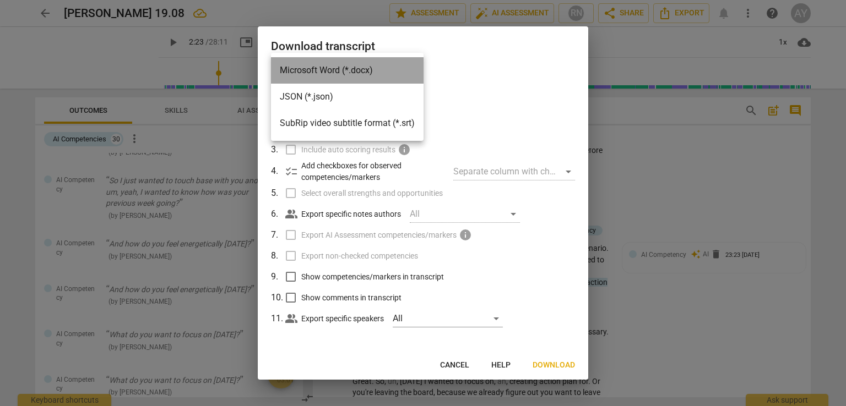
click at [366, 71] on li "Microsoft Word (*.docx)" at bounding box center [347, 70] width 153 height 26
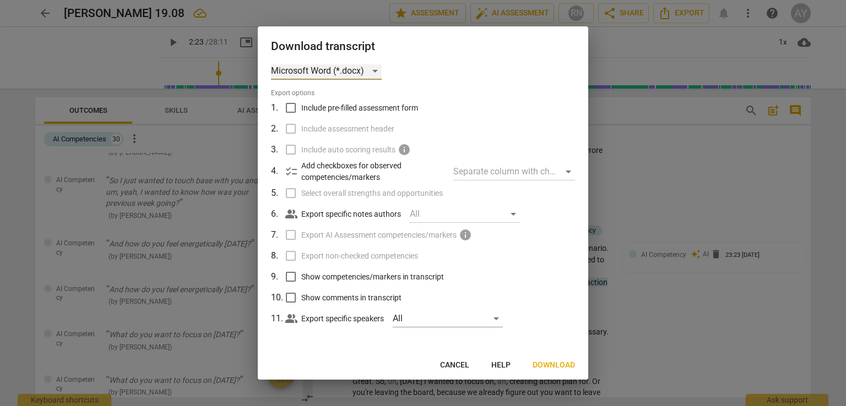
scroll to position [9, 0]
click at [537, 368] on span "Download" at bounding box center [554, 365] width 42 height 11
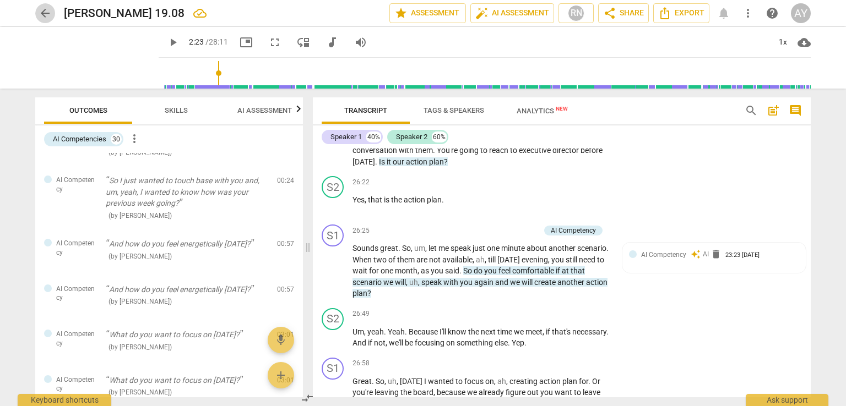
click at [44, 17] on span "arrow_back" at bounding box center [45, 13] width 13 height 13
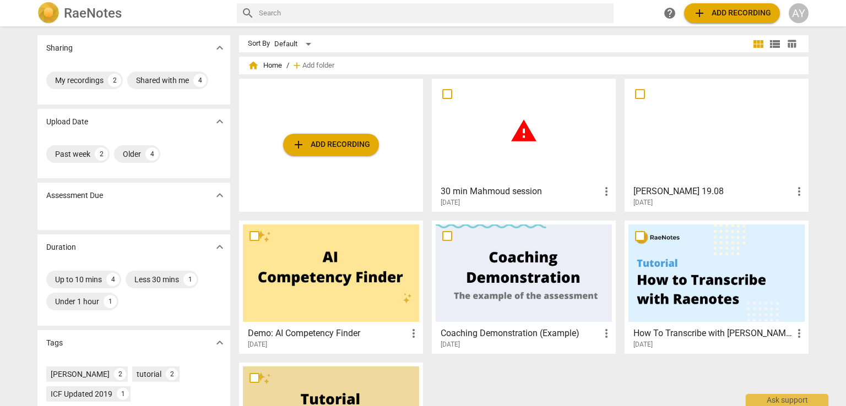
click at [564, 184] on div "30 min Mahmoud session more_vert 2025-08-23" at bounding box center [524, 194] width 177 height 28
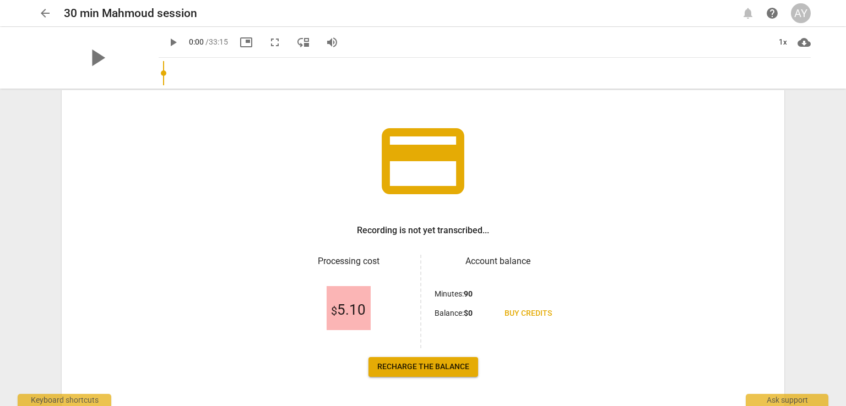
scroll to position [90, 0]
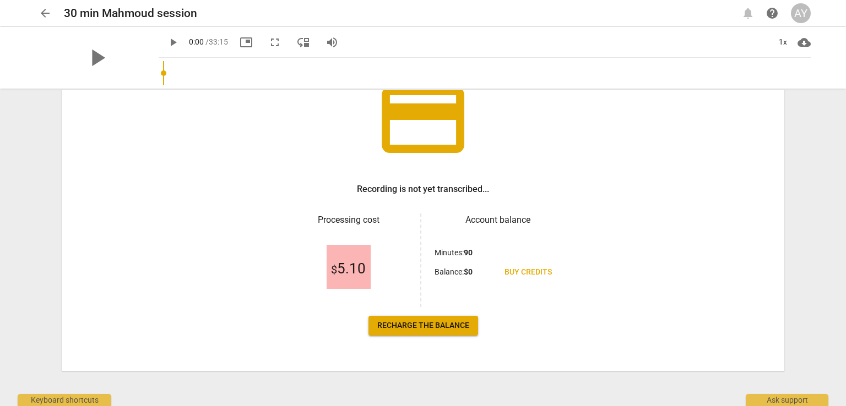
click at [48, 13] on span "arrow_back" at bounding box center [45, 13] width 13 height 13
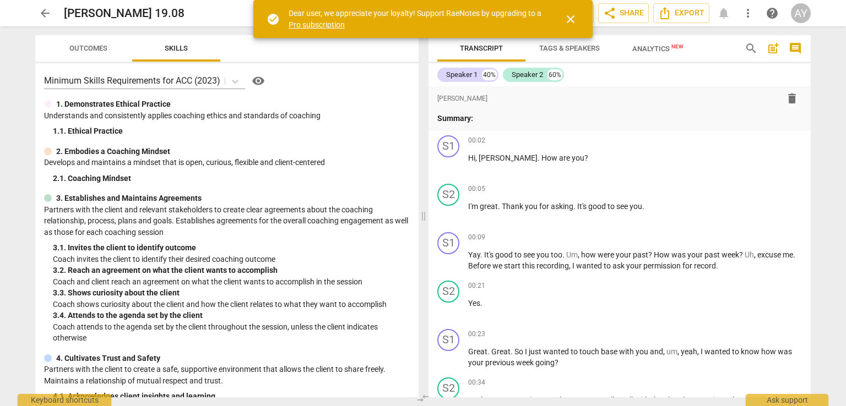
click at [570, 17] on span "close" at bounding box center [570, 19] width 13 height 13
click at [569, 17] on span "close" at bounding box center [570, 19] width 13 height 13
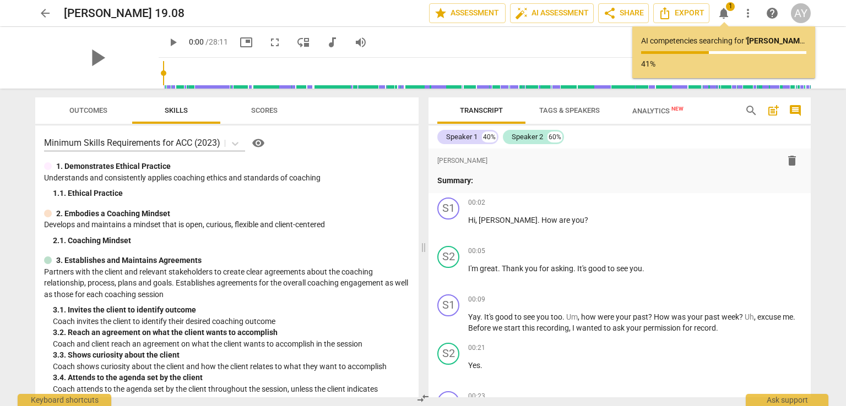
click at [47, 6] on button "arrow_back" at bounding box center [45, 13] width 20 height 20
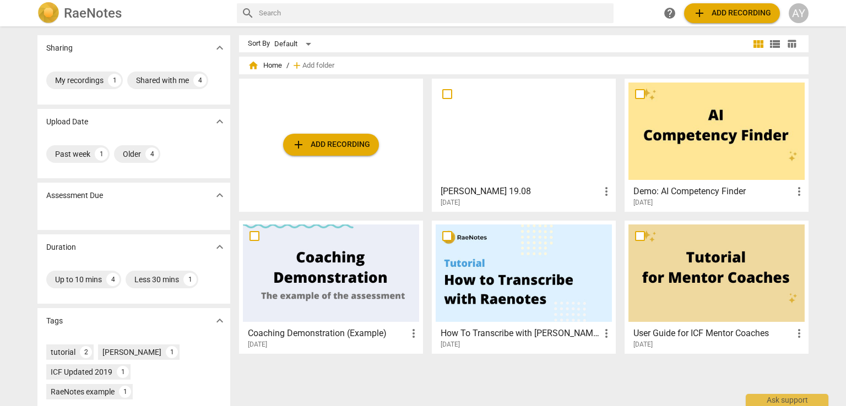
click at [354, 146] on span "add Add recording" at bounding box center [331, 144] width 78 height 13
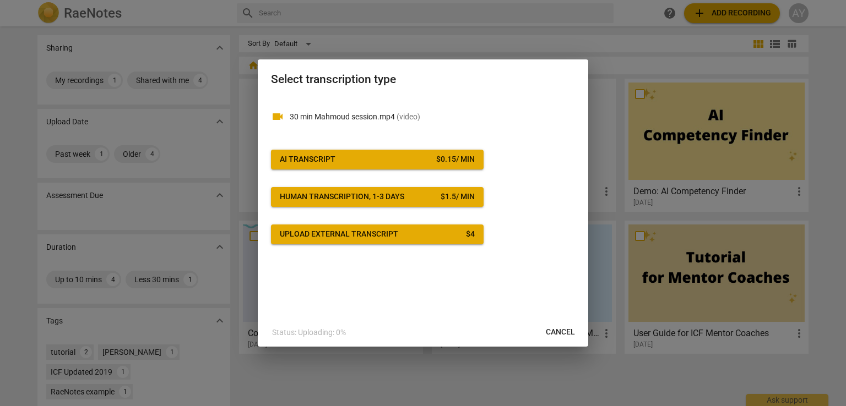
click at [445, 160] on div "$ 0.15 / min" at bounding box center [455, 159] width 39 height 11
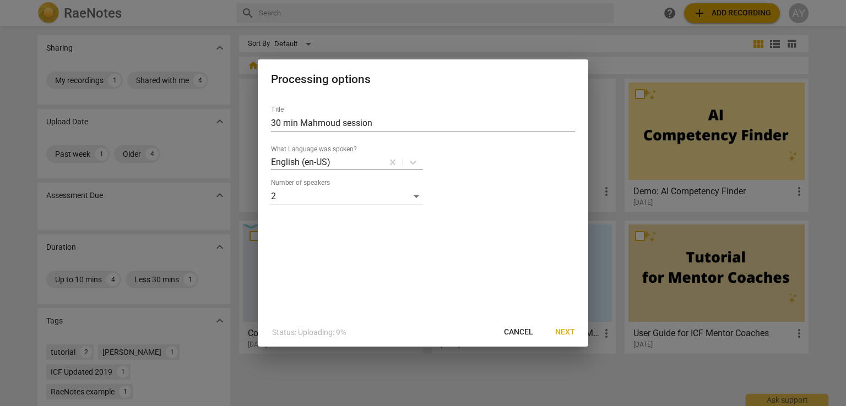
click at [569, 336] on span "Next" at bounding box center [565, 332] width 20 height 11
